Goal: Transaction & Acquisition: Obtain resource

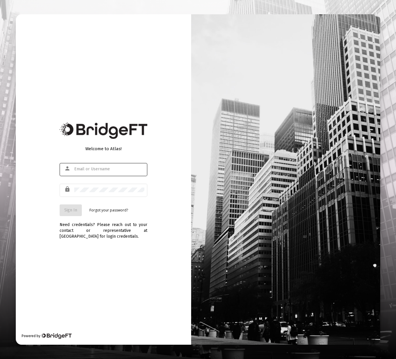
type input "[PERSON_NAME][EMAIL_ADDRESS][DOMAIN_NAME]"
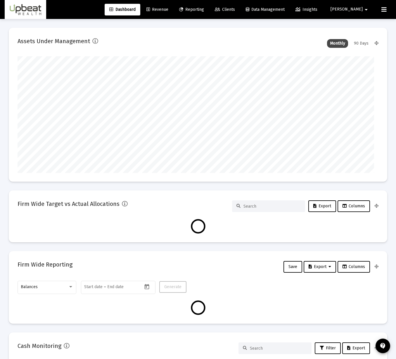
type input "[DATE]"
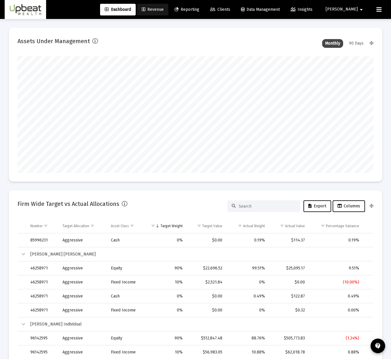
click at [164, 11] on span "Revenue" at bounding box center [153, 9] width 22 height 5
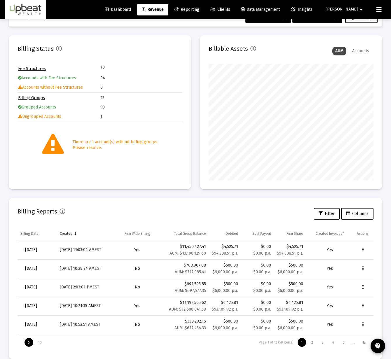
scroll to position [29, 0]
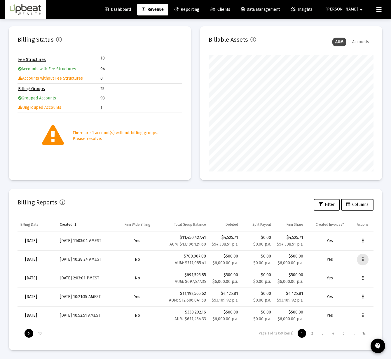
click at [365, 257] on button "Data grid" at bounding box center [363, 260] width 12 height 12
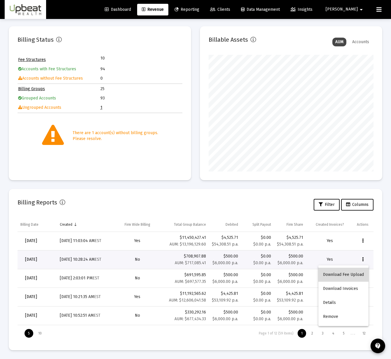
click at [354, 278] on button "Download Fee Upload" at bounding box center [344, 275] width 50 height 14
click at [366, 240] on button "Data grid" at bounding box center [363, 241] width 12 height 12
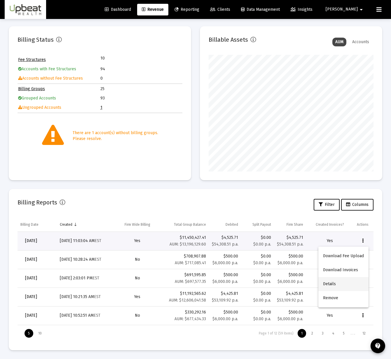
click at [345, 281] on button "Details" at bounding box center [344, 284] width 50 height 14
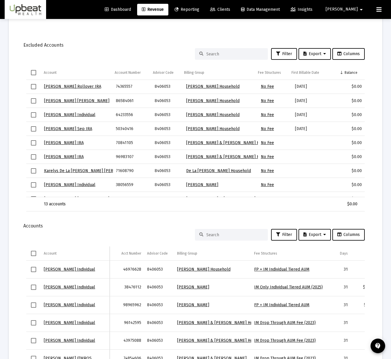
drag, startPoint x: 218, startPoint y: 193, endPoint x: 303, endPoint y: 185, distance: 86.0
click at [303, 185] on div "[PERSON_NAME] Rollover IRA 74365557 8406053 [PERSON_NAME] Household No Fee [DAT…" at bounding box center [195, 138] width 339 height 117
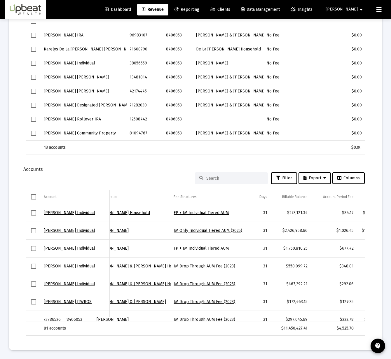
scroll to position [0, 128]
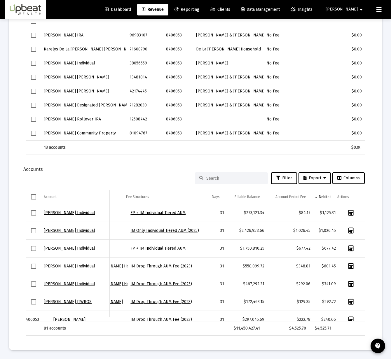
drag, startPoint x: 224, startPoint y: 320, endPoint x: 387, endPoint y: 297, distance: 165.1
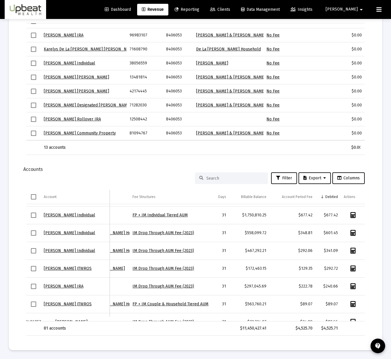
scroll to position [45, 0]
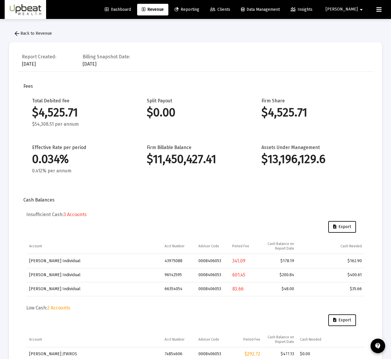
click at [36, 30] on button "arrow_back Back to Revenue" at bounding box center [33, 34] width 48 height 12
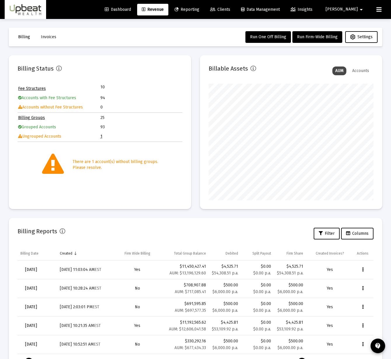
click at [363, 272] on icon "Data grid" at bounding box center [362, 270] width 1 height 7
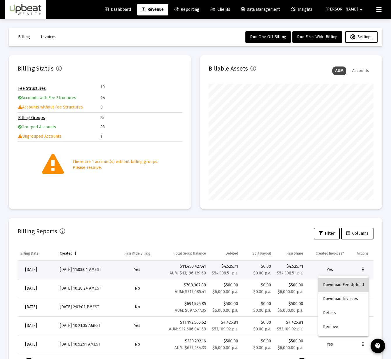
click at [351, 289] on button "Download Fee Upload" at bounding box center [344, 285] width 50 height 14
click at [164, 10] on span "Revenue" at bounding box center [153, 9] width 22 height 5
click at [199, 10] on span "Reporting" at bounding box center [187, 9] width 25 height 5
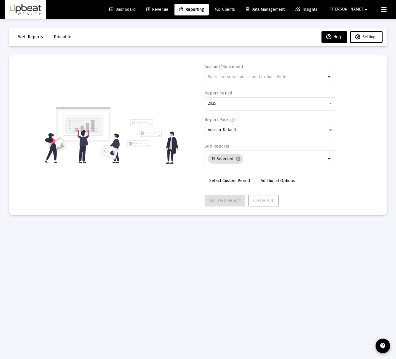
click at [173, 13] on link "Revenue" at bounding box center [157, 10] width 31 height 12
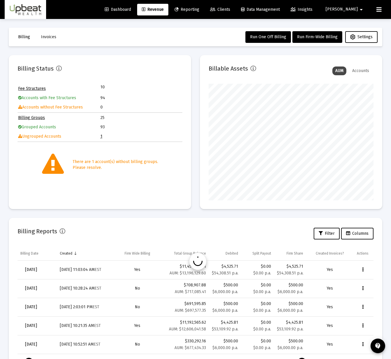
scroll to position [291888, 291840]
click at [136, 12] on link "Dashboard" at bounding box center [118, 10] width 36 height 12
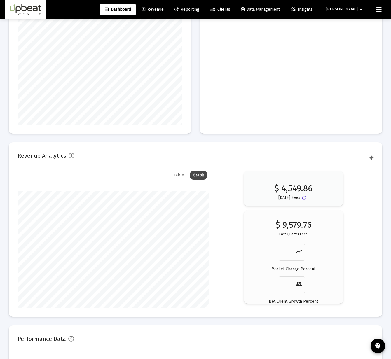
scroll to position [886, 0]
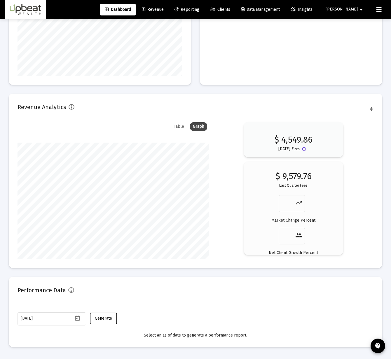
click at [168, 126] on div "Table Graph" at bounding box center [113, 126] width 191 height 9
click at [177, 126] on div "Table" at bounding box center [179, 126] width 16 height 9
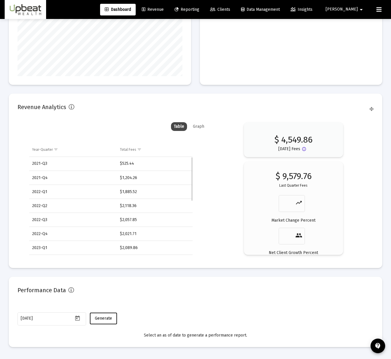
scroll to position [136, 0]
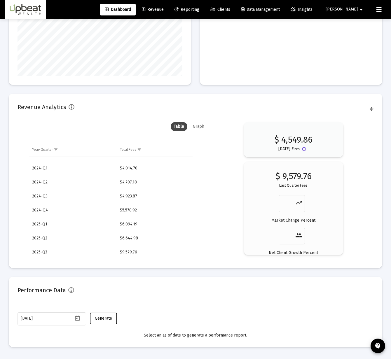
click at [194, 123] on div "Graph" at bounding box center [198, 126] width 17 height 9
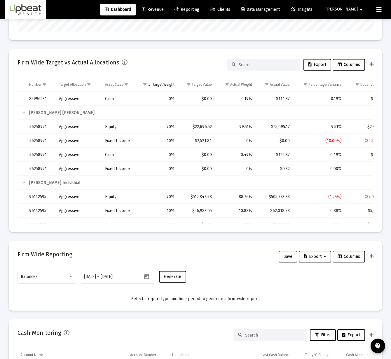
scroll to position [0, 0]
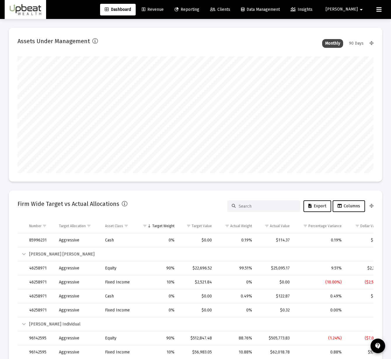
click at [168, 12] on link "Revenue" at bounding box center [152, 10] width 31 height 12
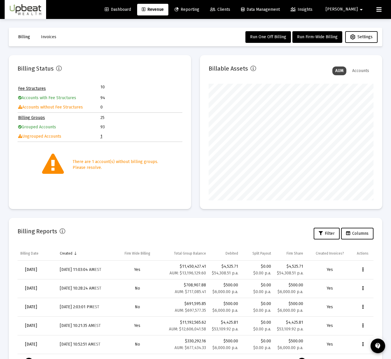
scroll to position [29, 0]
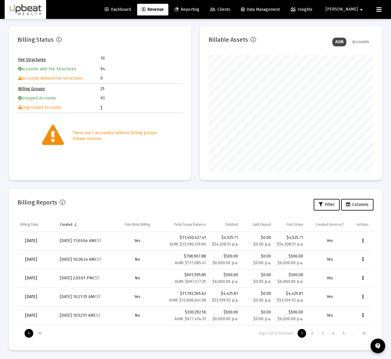
click at [199, 11] on span "Reporting" at bounding box center [187, 9] width 25 height 5
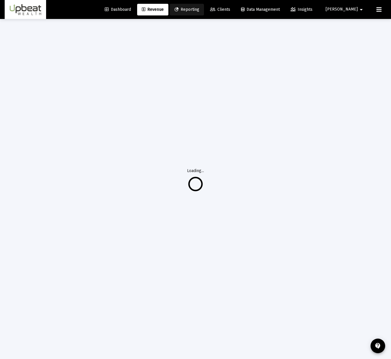
scroll to position [19, 0]
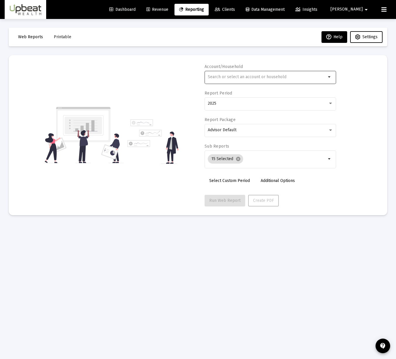
click at [281, 74] on div at bounding box center [267, 77] width 118 height 14
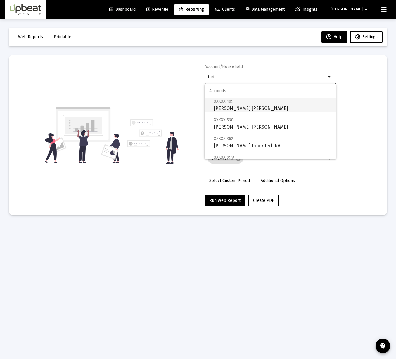
scroll to position [150, 0]
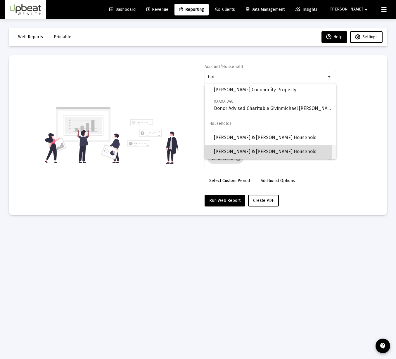
click at [242, 156] on span "[PERSON_NAME] & [PERSON_NAME] Household" at bounding box center [272, 152] width 117 height 14
type input "[PERSON_NAME] & [PERSON_NAME] Household"
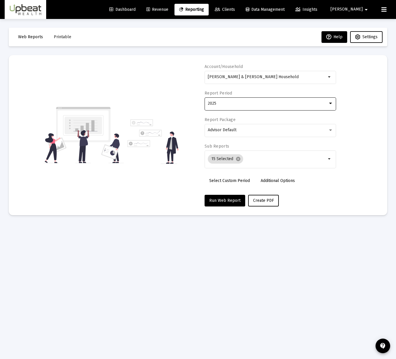
click at [235, 105] on div "2025" at bounding box center [268, 103] width 120 height 5
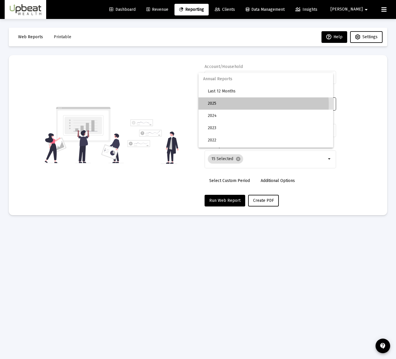
click at [235, 105] on span "2025" at bounding box center [268, 104] width 121 height 12
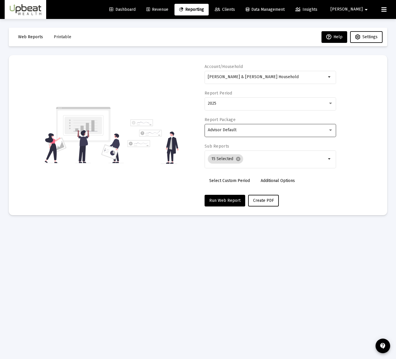
click at [232, 127] on div "Advisor Default" at bounding box center [270, 130] width 125 height 14
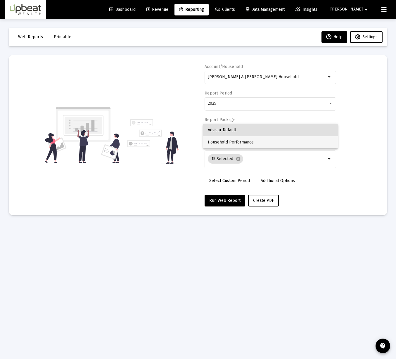
click at [237, 140] on span "Household Performance" at bounding box center [270, 142] width 125 height 12
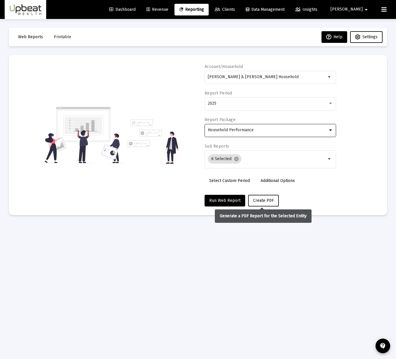
click at [256, 199] on span "Create PDF" at bounding box center [263, 200] width 21 height 5
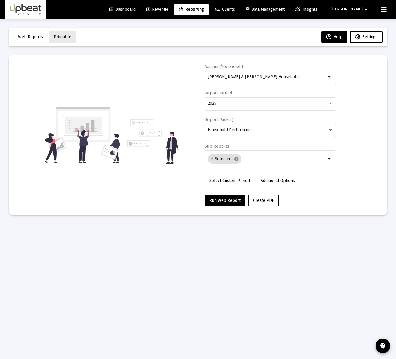
click at [65, 38] on span "Printable" at bounding box center [63, 36] width 18 height 5
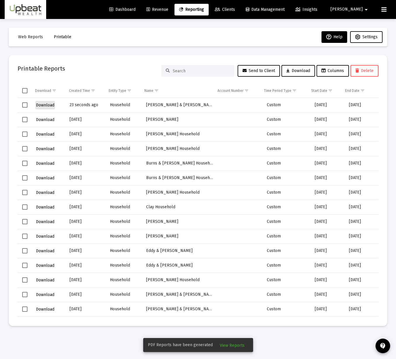
click at [46, 106] on span "Download" at bounding box center [45, 105] width 18 height 5
